Goal: Task Accomplishment & Management: Manage account settings

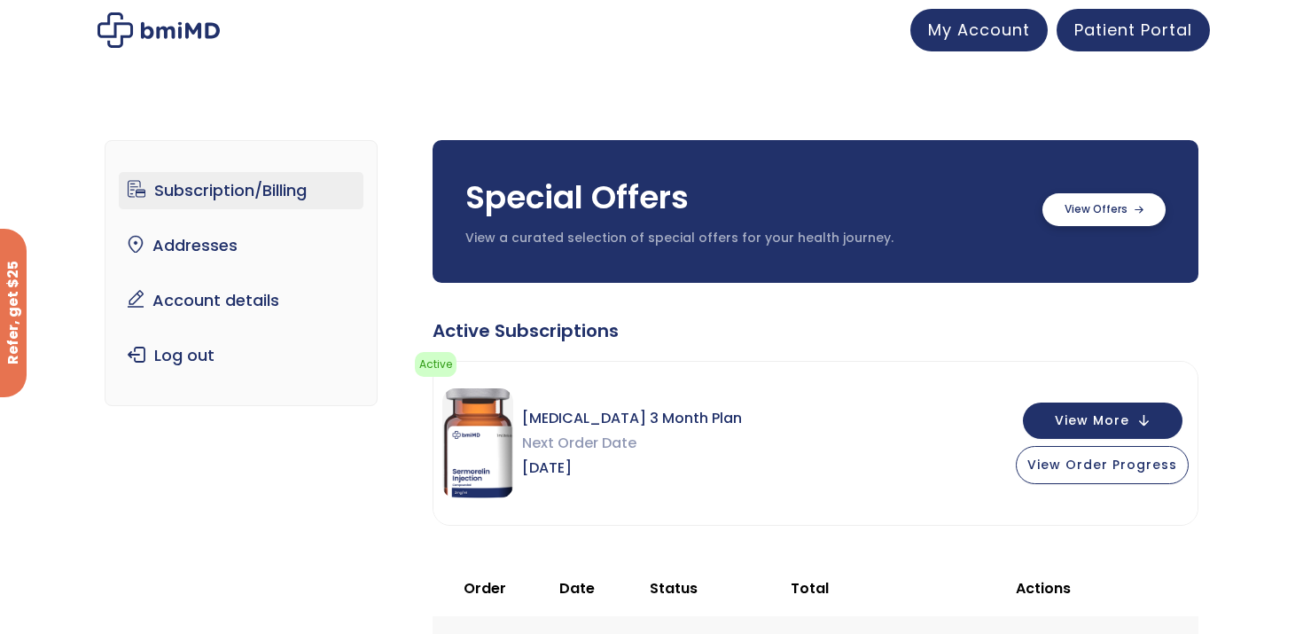
click at [1127, 215] on label at bounding box center [1103, 209] width 123 height 33
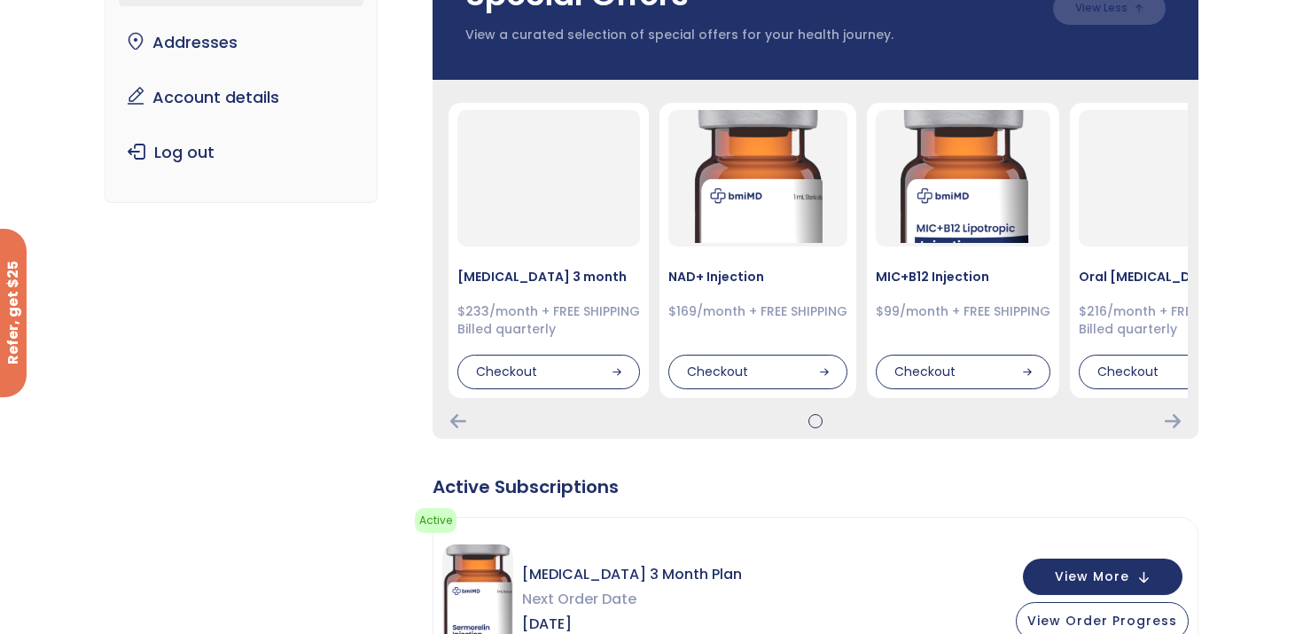
scroll to position [179, 0]
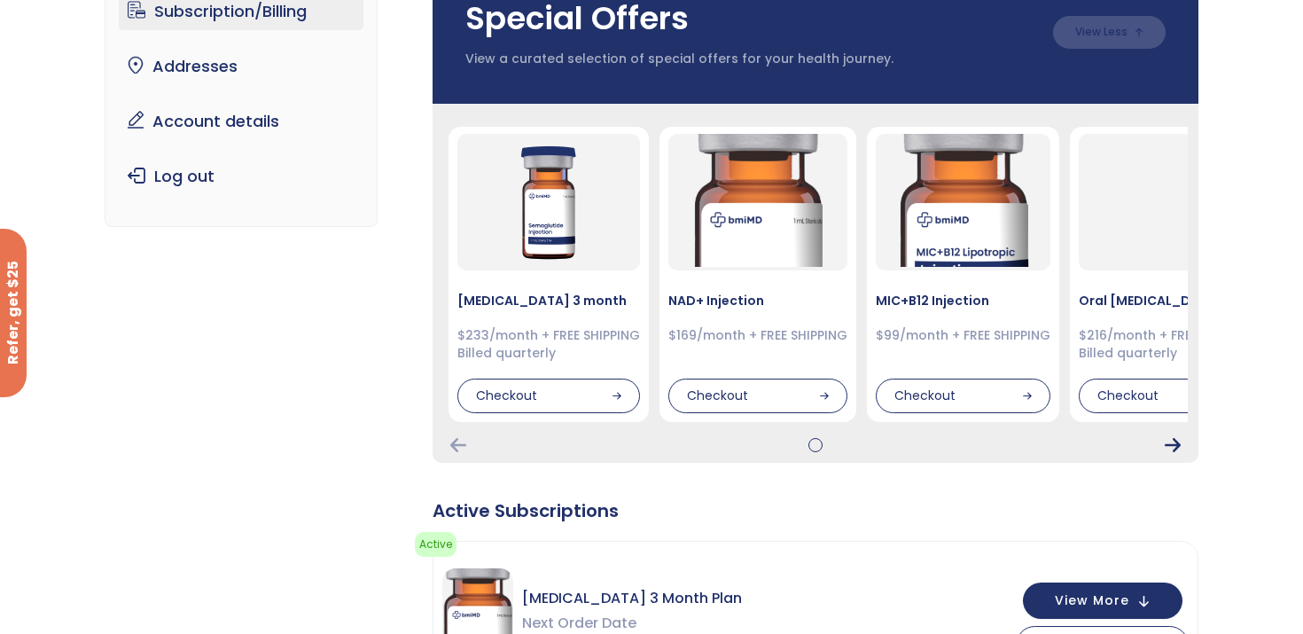
click at [1173, 442] on icon "Next Card" at bounding box center [1173, 445] width 16 height 14
click at [1183, 442] on div at bounding box center [815, 445] width 745 height 14
click at [1174, 444] on icon "Next Card" at bounding box center [1173, 445] width 16 height 14
click at [748, 226] on img at bounding box center [757, 198] width 133 height 133
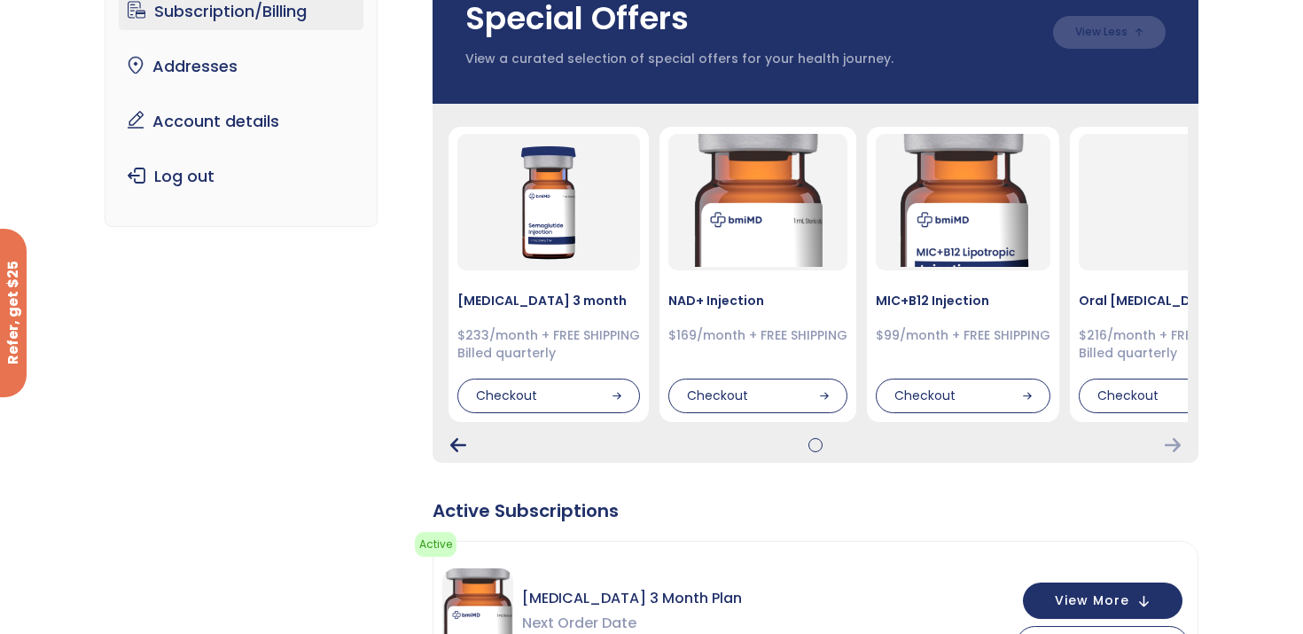
click at [455, 449] on icon "Previous Card" at bounding box center [458, 445] width 16 height 14
click at [458, 441] on icon "Previous Card" at bounding box center [458, 445] width 16 height 14
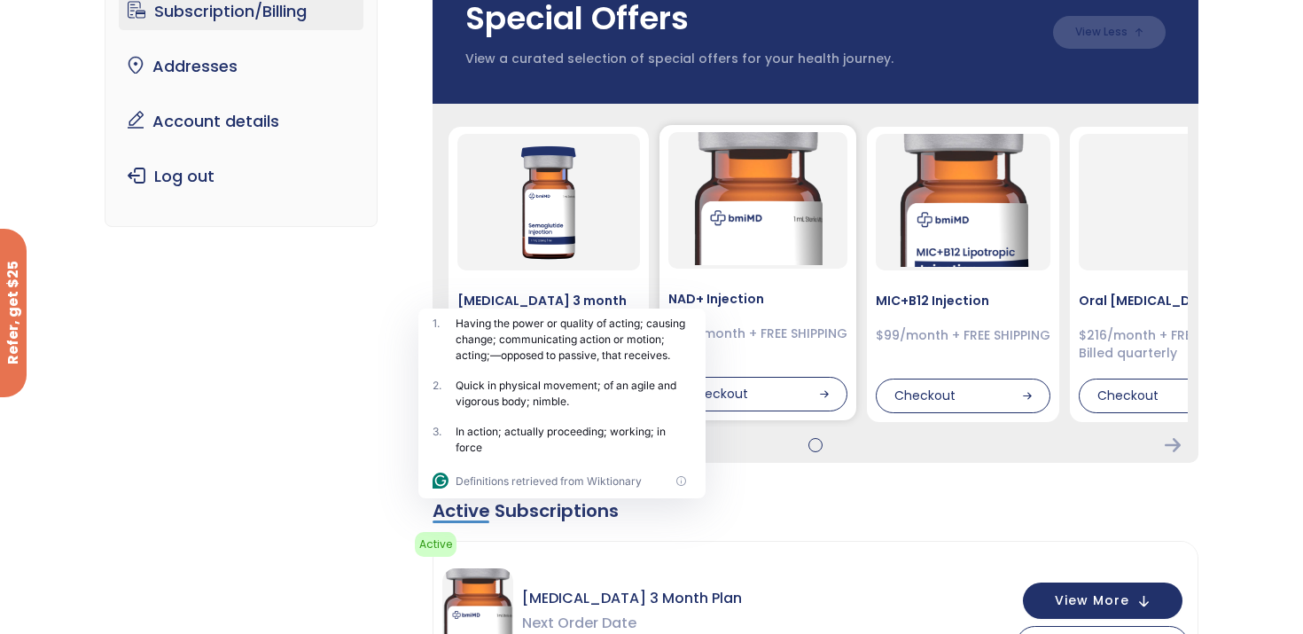
click at [687, 273] on div "NAD+ Injection $169/month + FREE SHIPPING Checkout" at bounding box center [757, 272] width 197 height 295
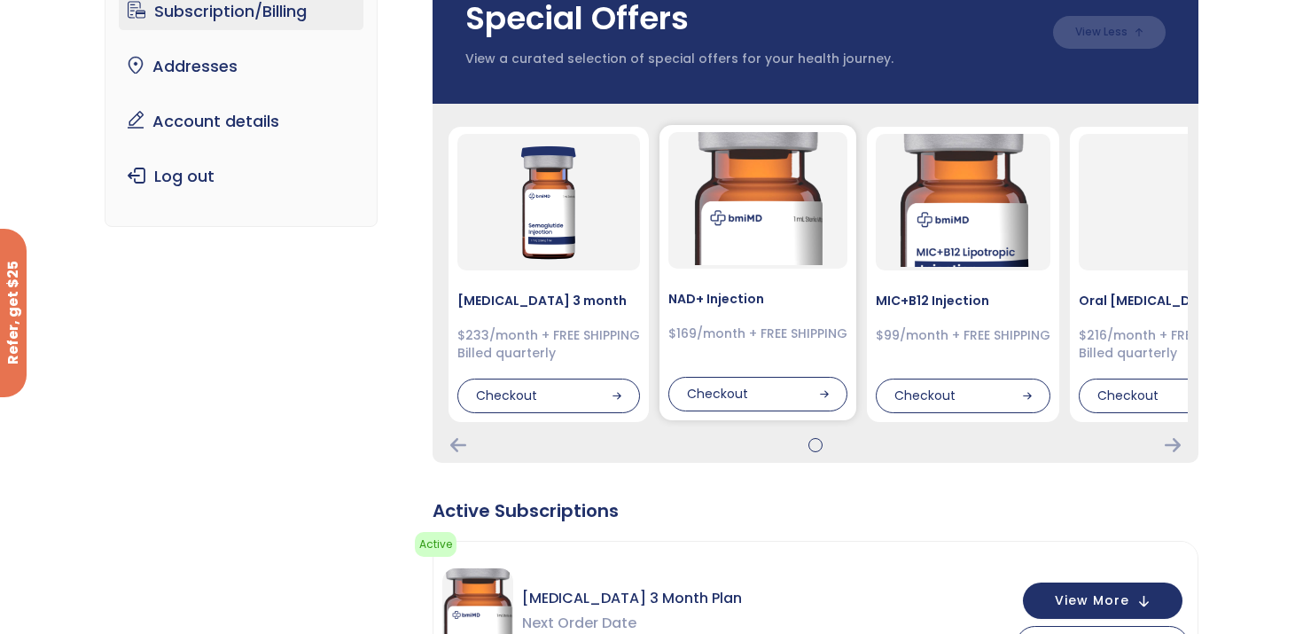
click at [692, 311] on div "NAD+ Injection $169/month + FREE SHIPPING Checkout" at bounding box center [757, 272] width 197 height 295
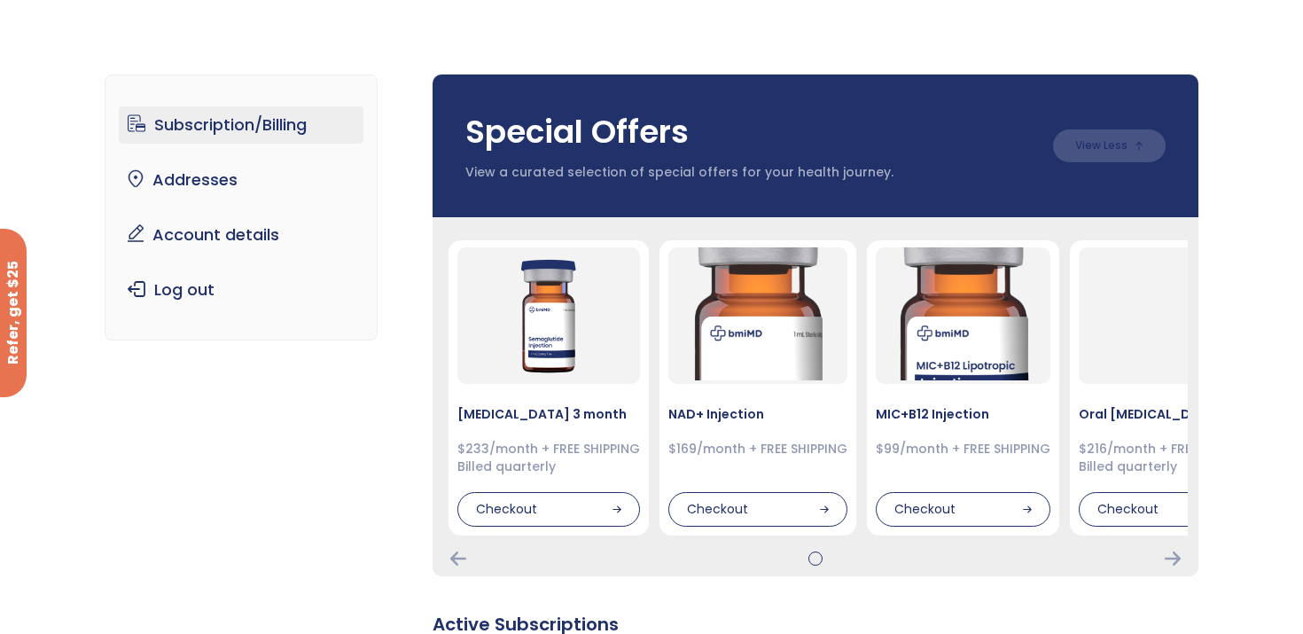
scroll to position [0, 0]
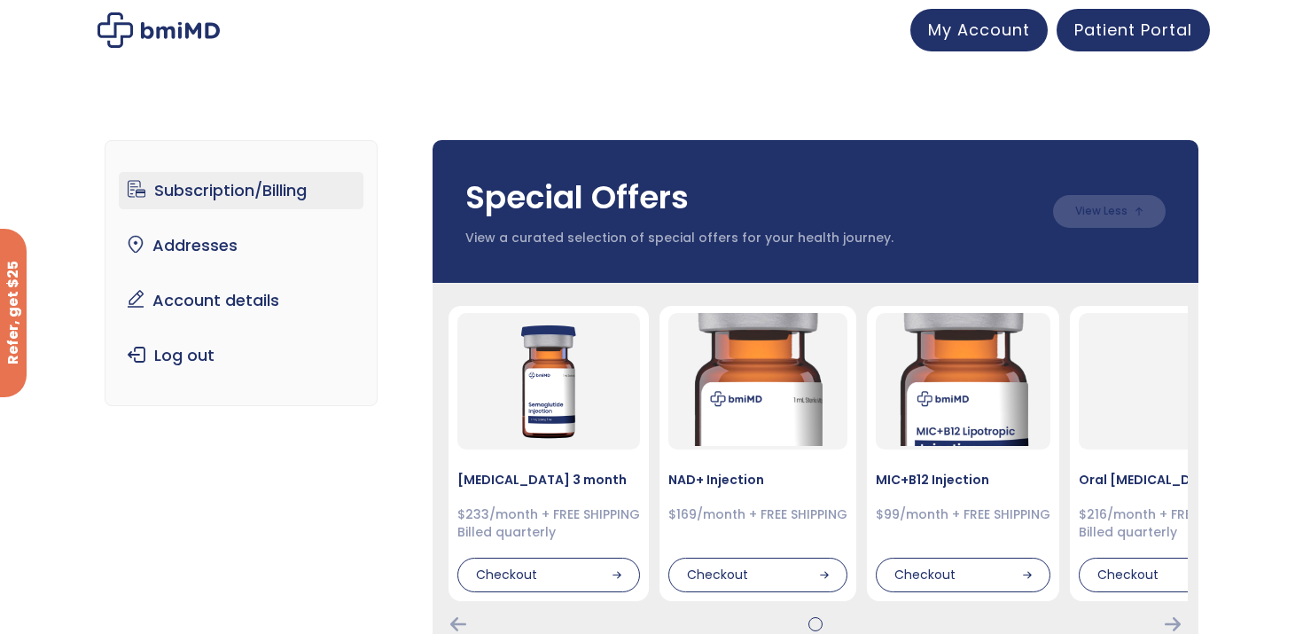
click at [187, 29] on img at bounding box center [158, 29] width 122 height 35
